Goal: Task Accomplishment & Management: Complete application form

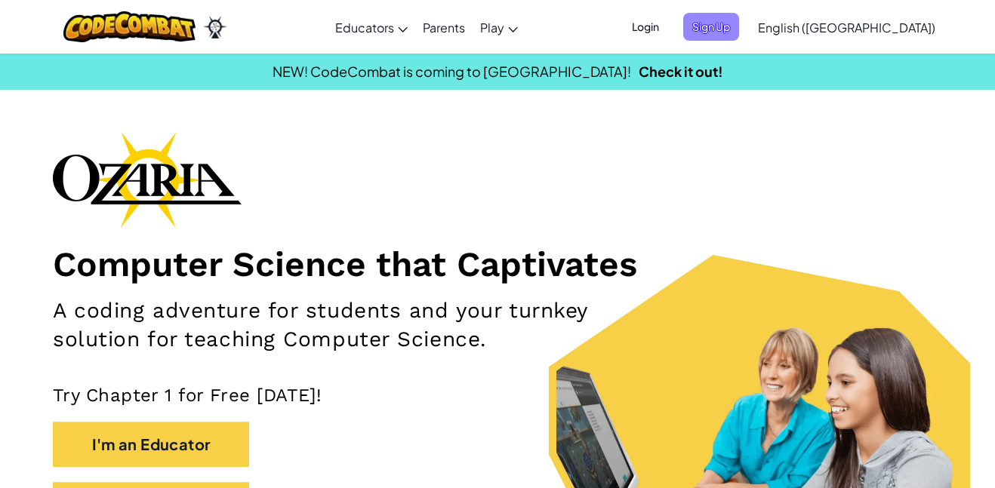
click at [739, 27] on span "Sign Up" at bounding box center [711, 27] width 56 height 28
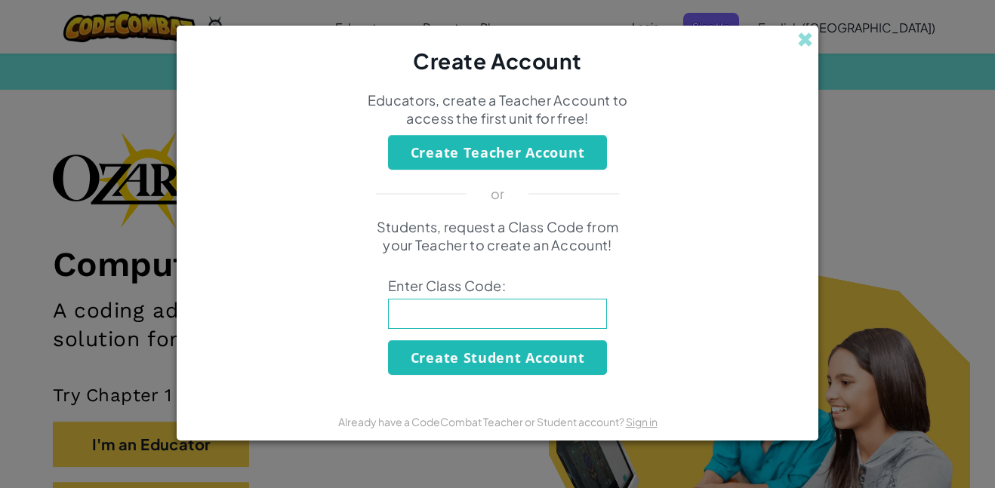
click at [464, 316] on input at bounding box center [497, 314] width 219 height 30
type input "BigPigSwim"
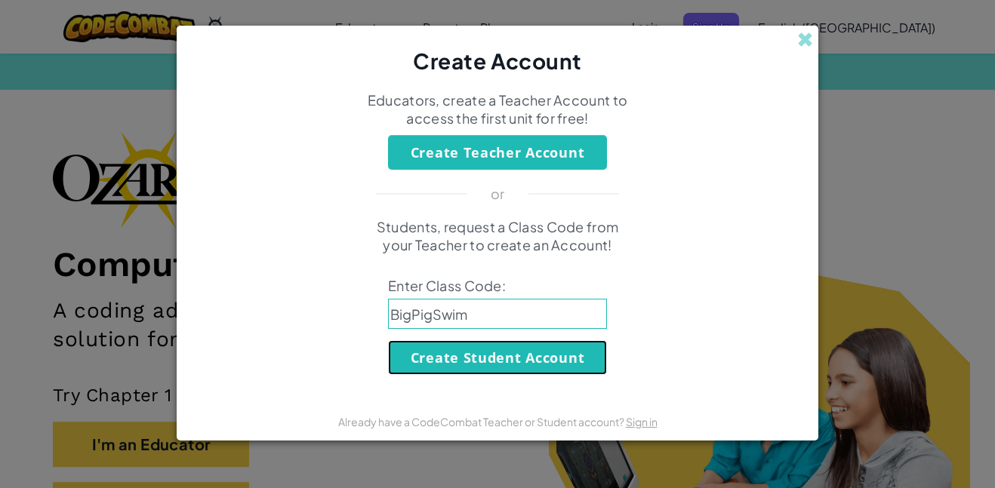
click at [465, 362] on button "Create Student Account" at bounding box center [497, 357] width 219 height 35
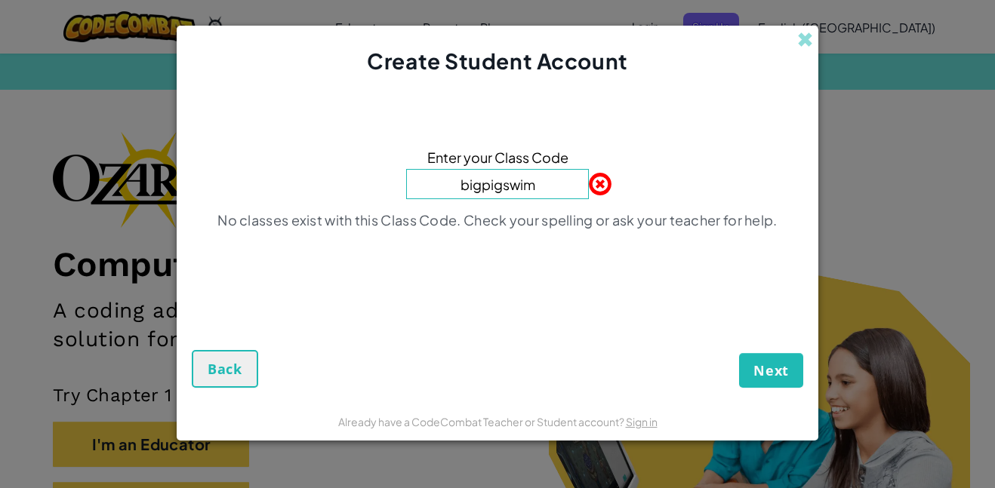
type input "bigpigswim"
click at [758, 383] on button "Next" at bounding box center [771, 370] width 64 height 35
click at [759, 378] on span "Next" at bounding box center [770, 371] width 35 height 18
click at [751, 366] on button "Next" at bounding box center [771, 370] width 64 height 35
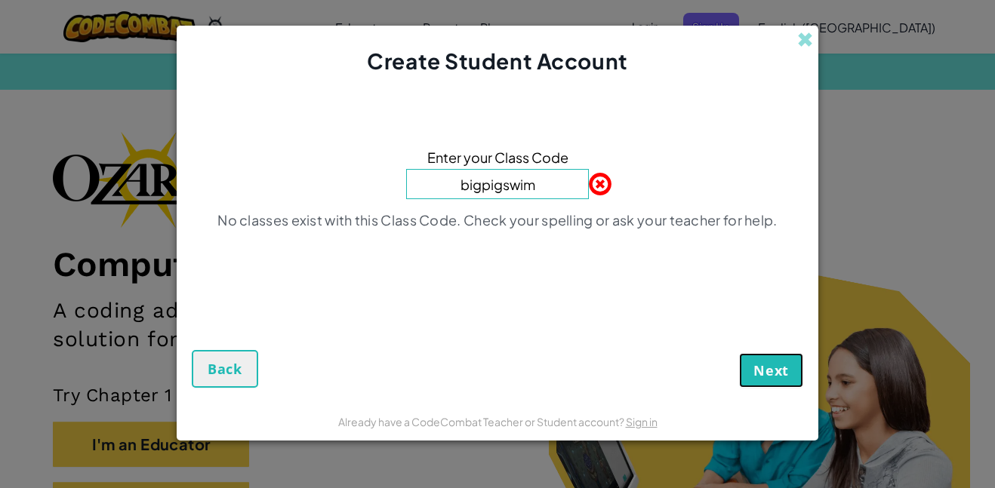
click at [750, 368] on button "Next" at bounding box center [771, 370] width 64 height 35
click at [215, 370] on span "Back" at bounding box center [225, 369] width 35 height 18
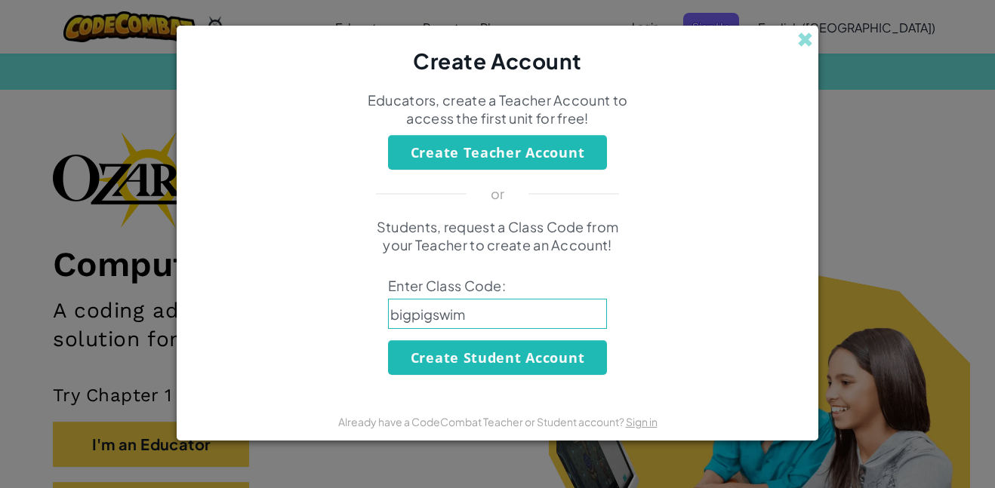
click at [455, 316] on input "bigpigswim" at bounding box center [497, 314] width 219 height 30
click at [468, 318] on input "bigpigswim" at bounding box center [497, 314] width 219 height 30
type input "BigPigSwim"
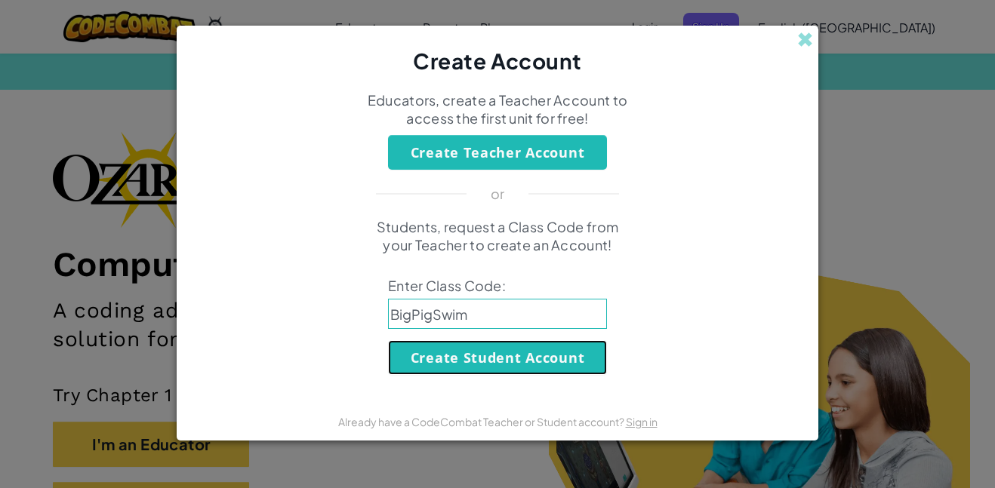
click at [469, 353] on button "Create Student Account" at bounding box center [497, 357] width 219 height 35
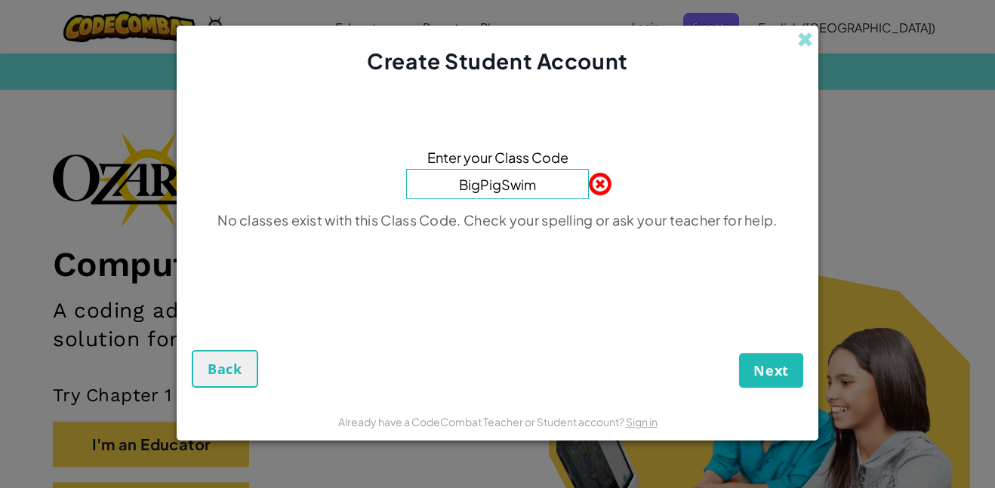
click at [589, 180] on span at bounding box center [589, 184] width 0 height 30
click at [580, 186] on input "BigPigSwim" at bounding box center [497, 184] width 183 height 30
type input "B"
click at [756, 362] on span "Next" at bounding box center [770, 371] width 35 height 18
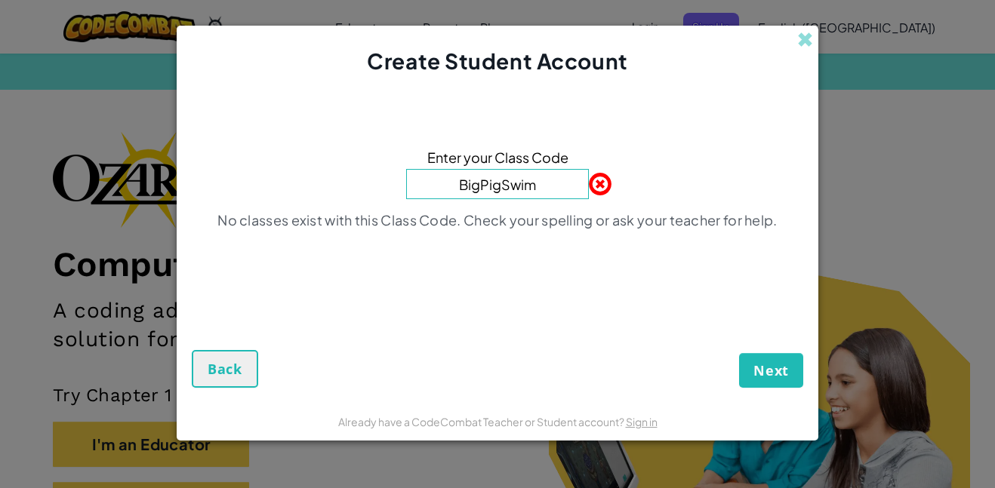
click at [740, 388] on form "Enter your Class Code BigPigSwim No classes exist with this Class Code. Check y…" at bounding box center [498, 239] width 642 height 326
click at [758, 377] on span "Next" at bounding box center [770, 371] width 35 height 18
click at [759, 378] on span "Next" at bounding box center [770, 371] width 35 height 18
click at [540, 179] on input "BigPigSwim" at bounding box center [497, 184] width 183 height 30
click at [496, 191] on input "BigPigSwim" at bounding box center [497, 184] width 183 height 30
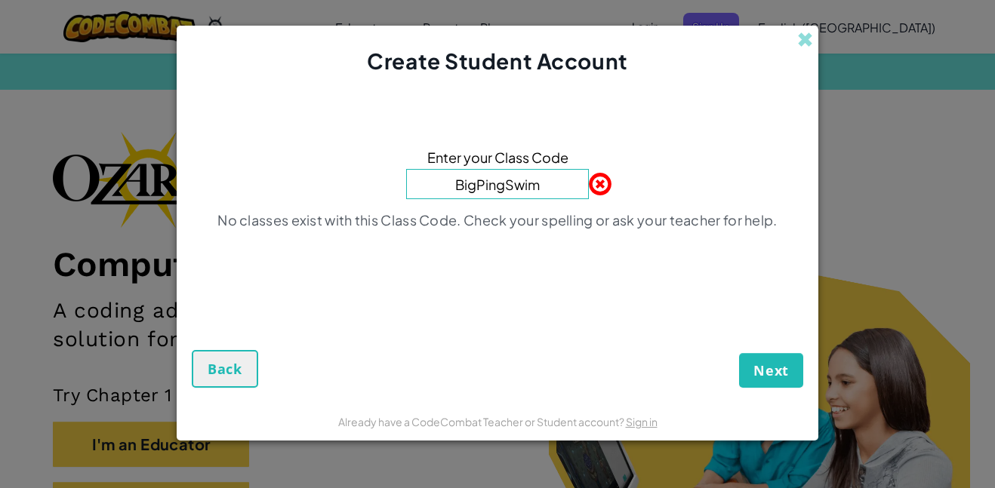
click at [512, 192] on input "BigPingSwim" at bounding box center [497, 184] width 183 height 30
click at [504, 191] on input "BigPingSwim" at bounding box center [497, 184] width 183 height 30
type input "BigPinkSwim"
click at [739, 353] on button "Next" at bounding box center [771, 370] width 64 height 35
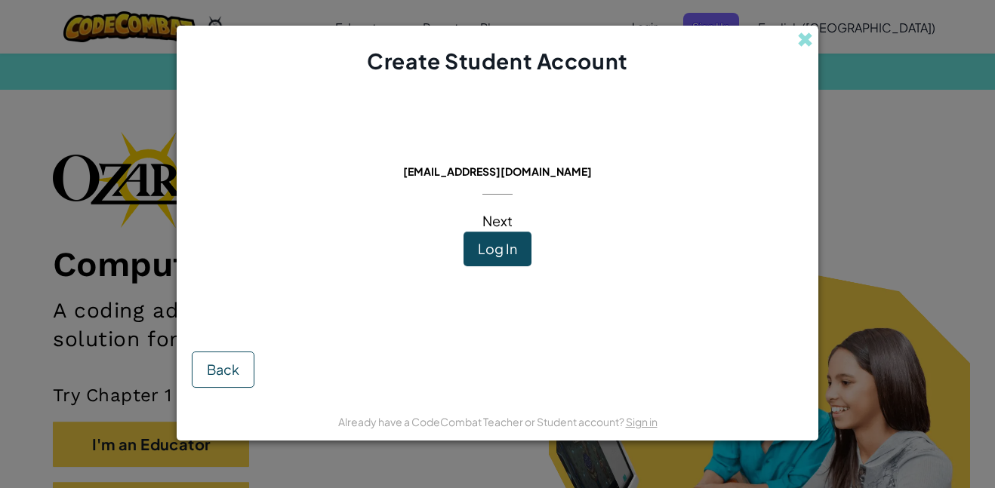
click at [491, 222] on span "Next" at bounding box center [497, 220] width 30 height 17
click at [484, 238] on button "Log In" at bounding box center [497, 249] width 68 height 35
